Goal: Task Accomplishment & Management: Manage account settings

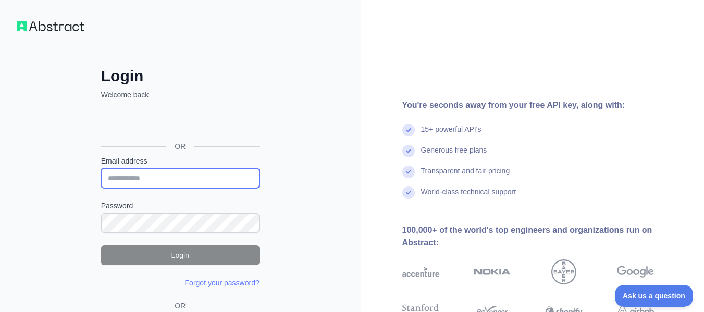
type input "**********"
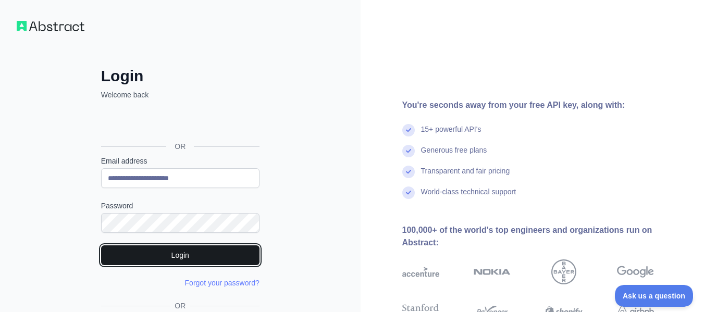
click at [180, 252] on button "Login" at bounding box center [180, 256] width 159 height 20
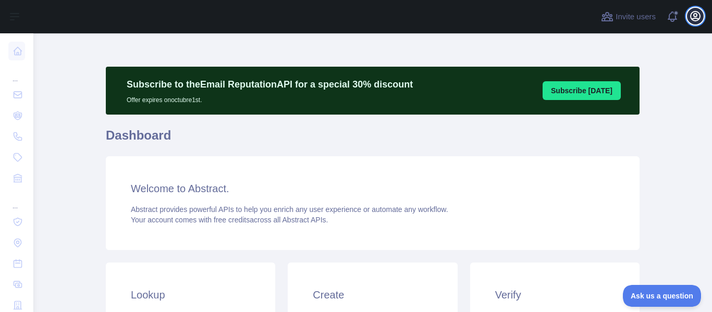
click at [690, 21] on icon "button" at bounding box center [695, 16] width 13 height 13
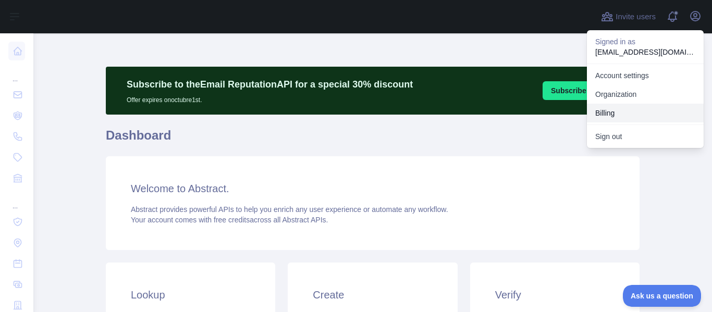
click at [620, 110] on button "Billing" at bounding box center [645, 113] width 117 height 19
